Goal: Find specific page/section: Find specific page/section

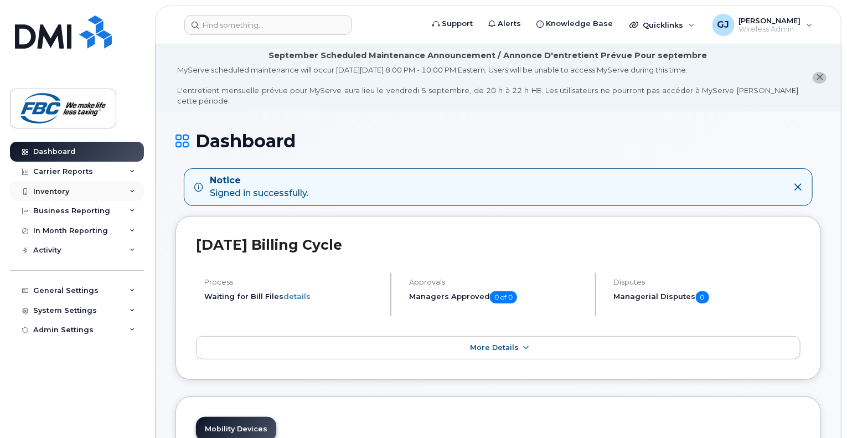
click at [46, 190] on div "Inventory" at bounding box center [51, 191] width 36 height 9
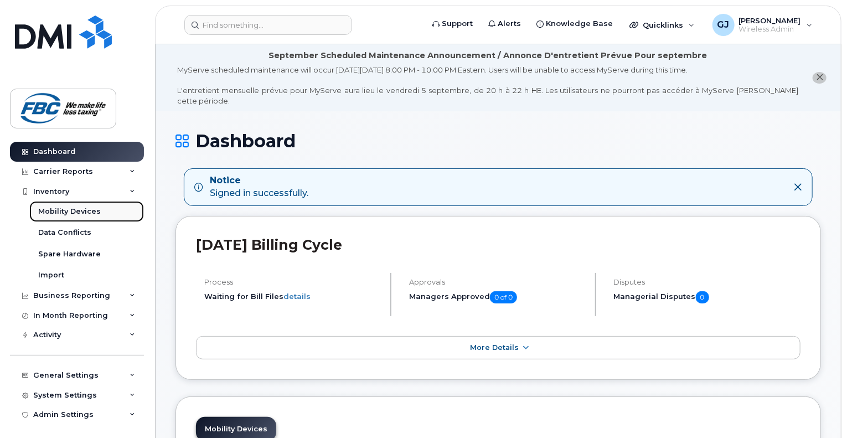
click at [49, 207] on div "Mobility Devices" at bounding box center [69, 211] width 63 height 10
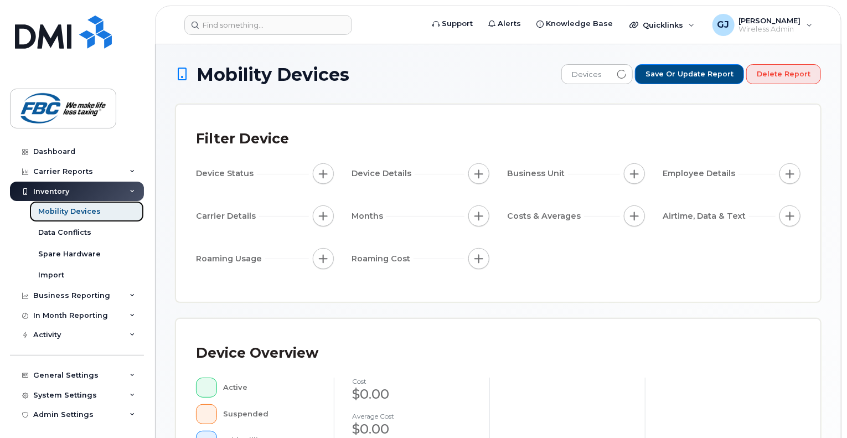
scroll to position [277, 0]
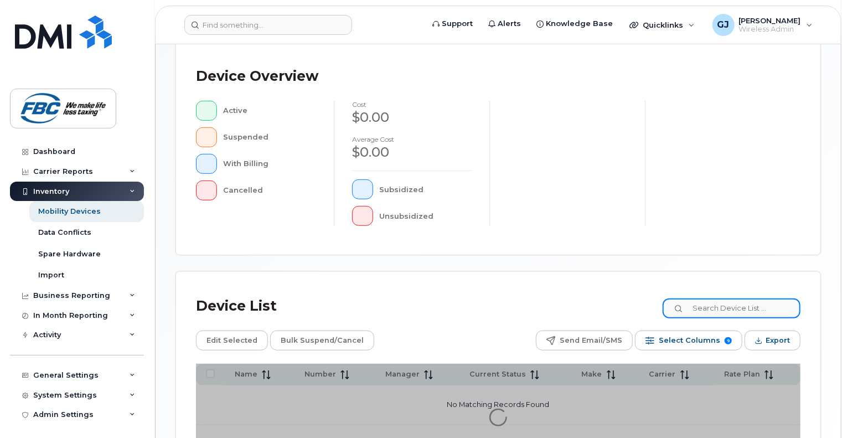
click at [738, 307] on input at bounding box center [731, 308] width 138 height 20
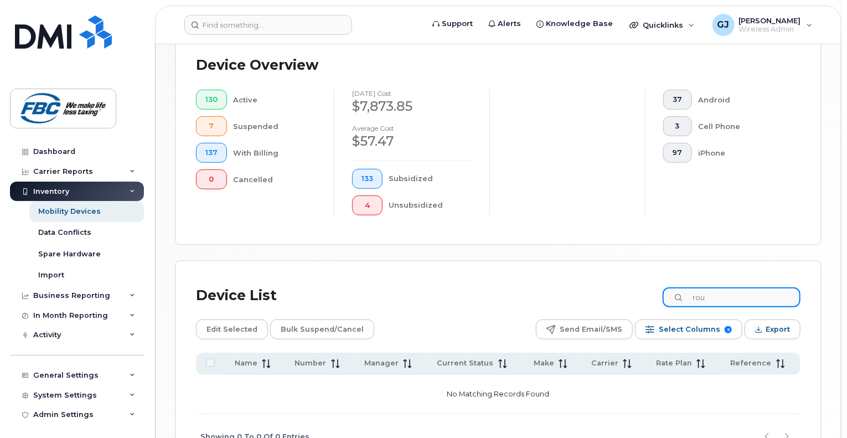
scroll to position [387, 0]
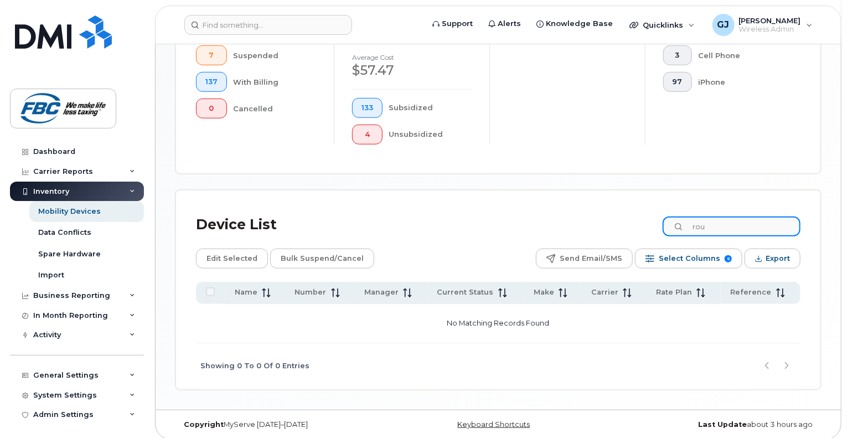
drag, startPoint x: 726, startPoint y: 224, endPoint x: 708, endPoint y: 235, distance: 20.6
click at [672, 232] on div "Device List rou" at bounding box center [498, 224] width 604 height 29
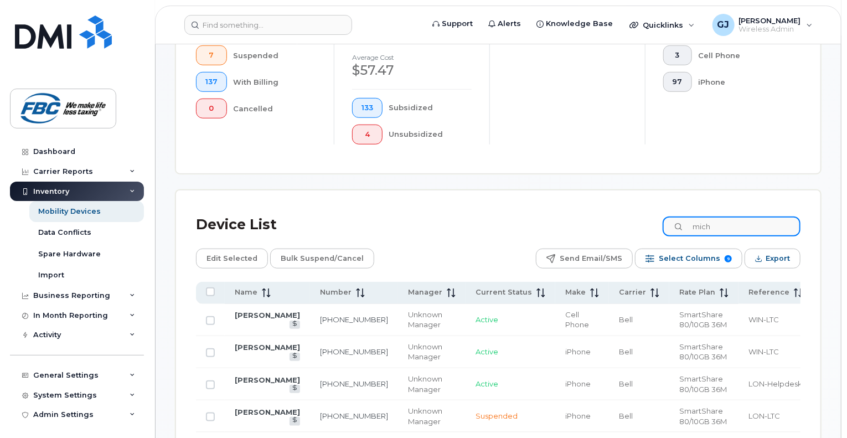
scroll to position [385, 0]
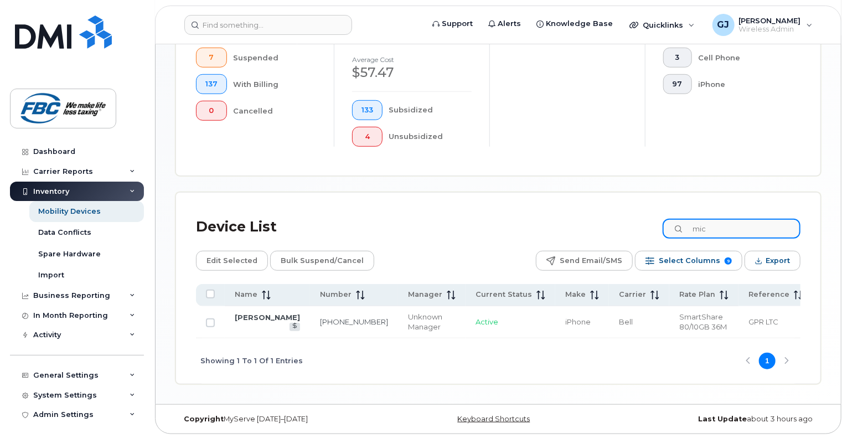
type input "mic"
click at [419, 227] on div "Device List mic" at bounding box center [498, 226] width 604 height 29
